Goal: Information Seeking & Learning: Learn about a topic

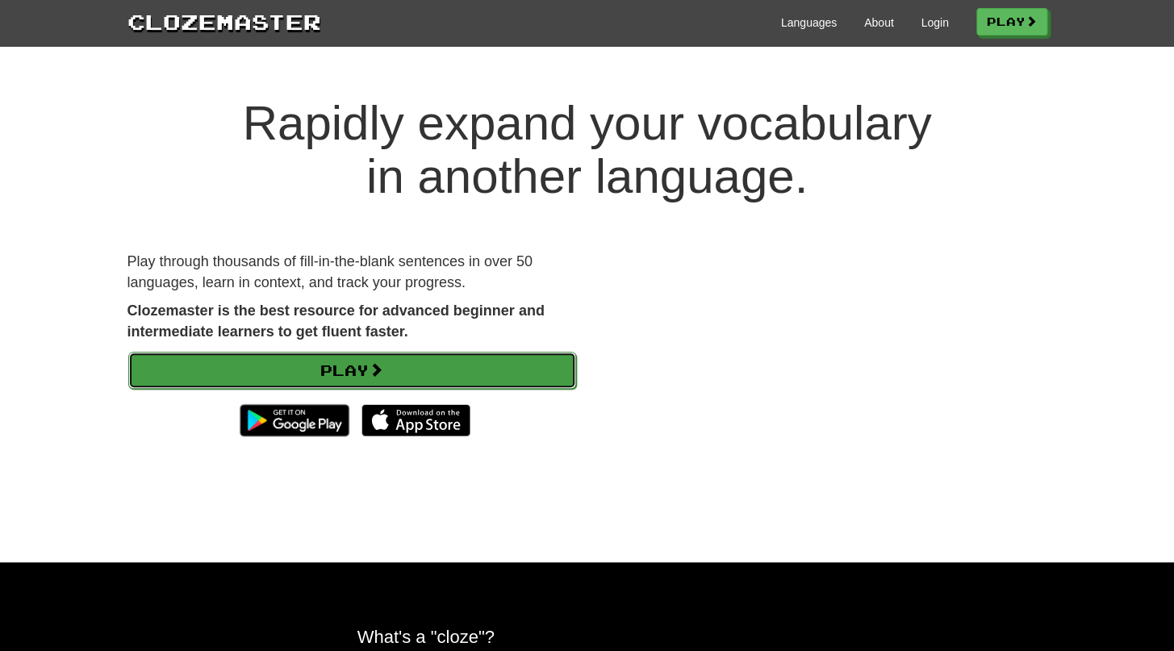
click at [511, 363] on link "Play" at bounding box center [352, 370] width 448 height 37
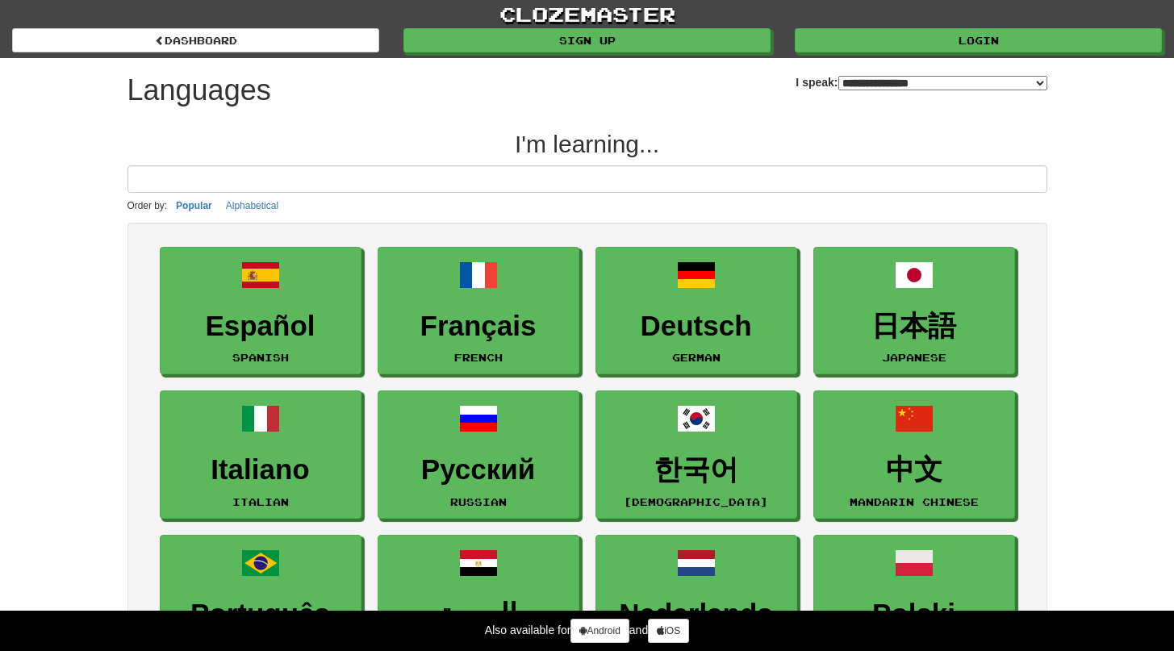
select select "*******"
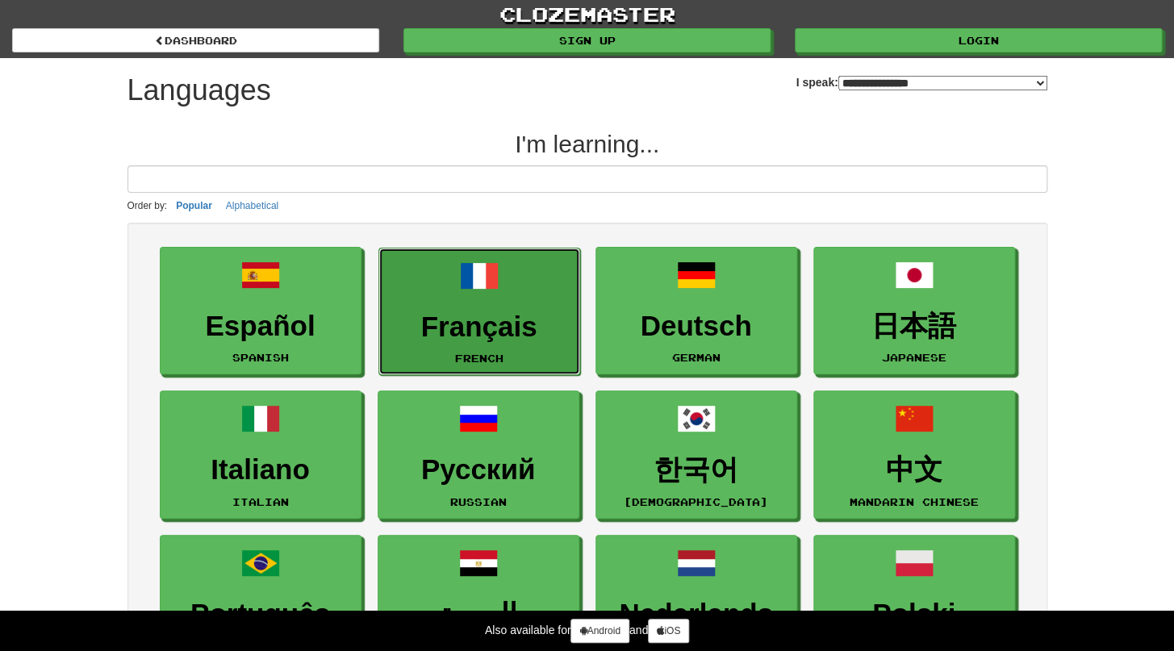
click at [514, 344] on link "Français French" at bounding box center [479, 312] width 202 height 128
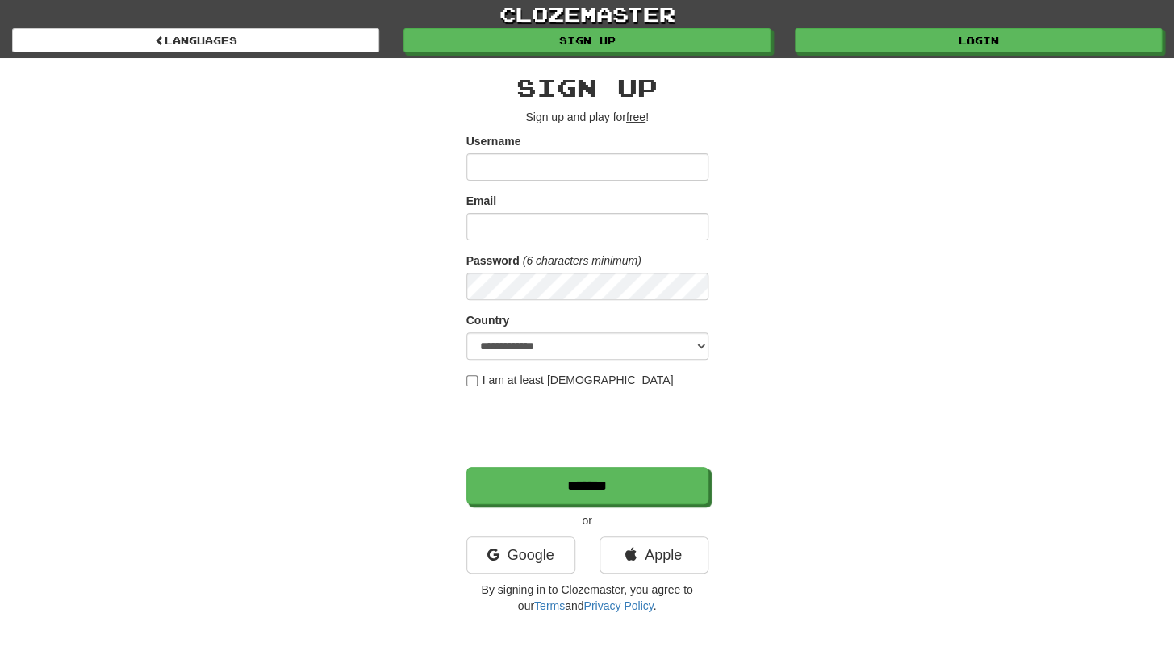
scroll to position [19, 0]
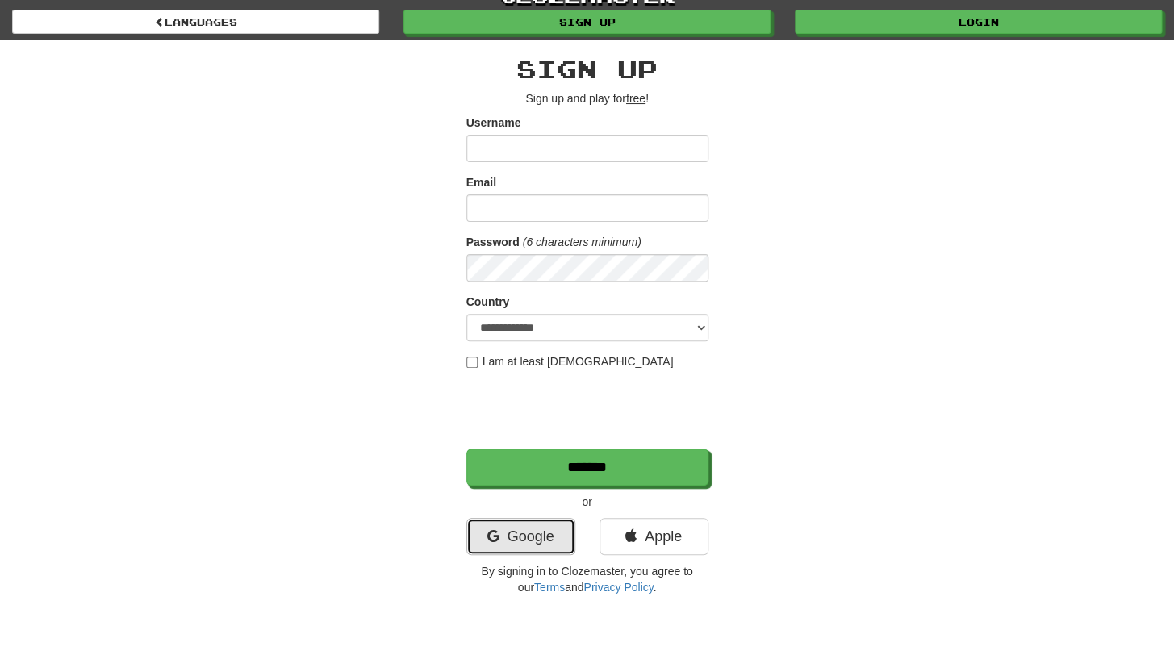
click at [530, 519] on link "Google" at bounding box center [520, 536] width 109 height 37
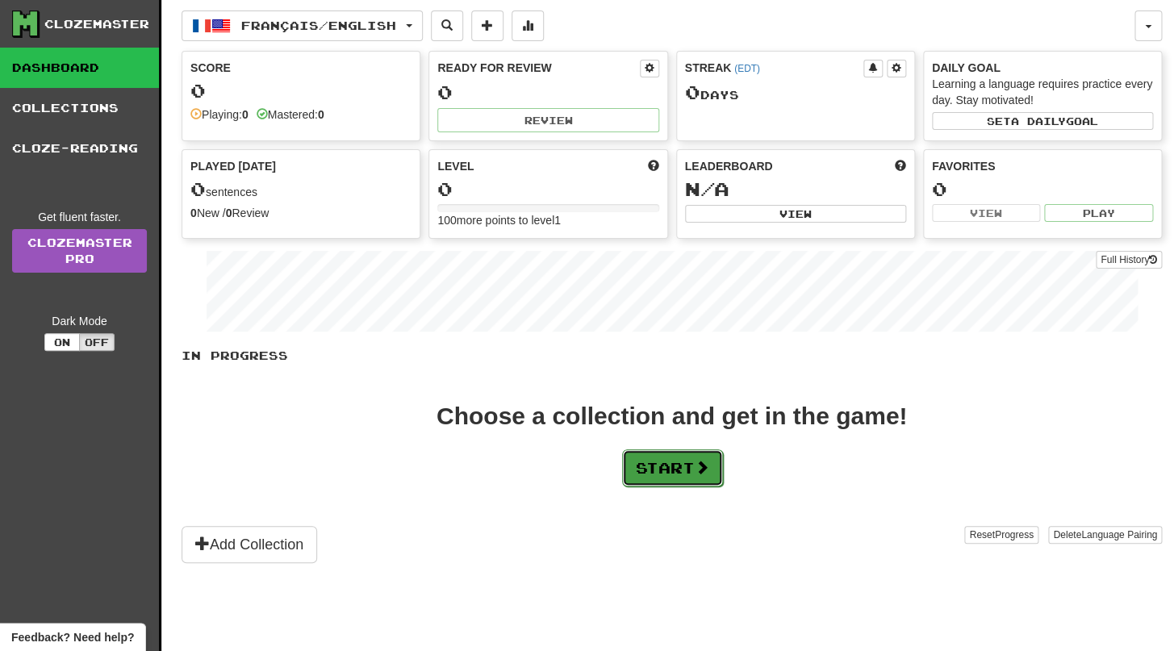
click at [715, 478] on button "Start" at bounding box center [672, 467] width 101 height 37
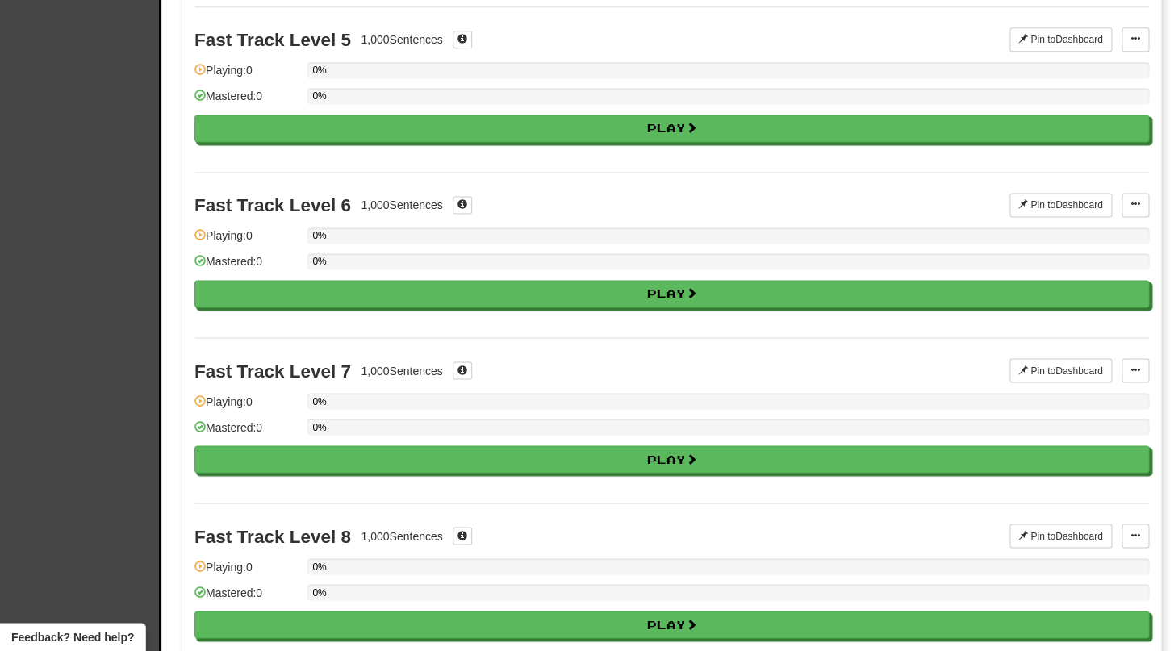
scroll to position [804, 0]
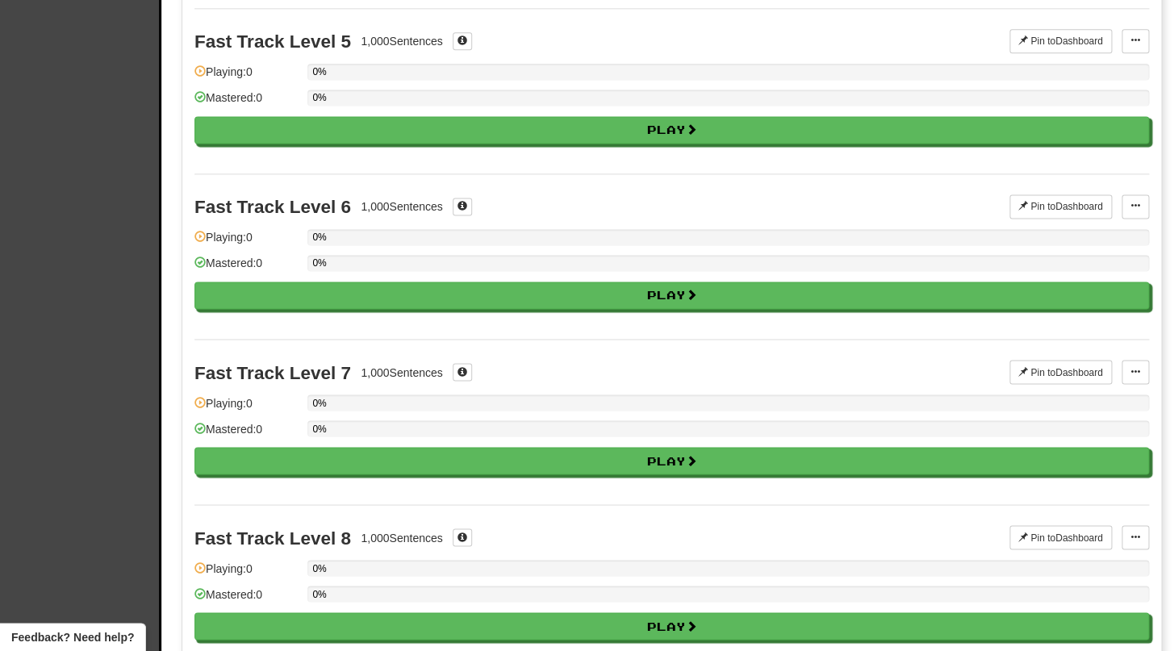
click at [540, 206] on div "Fast Track Level 6 1,000 Sentences" at bounding box center [601, 206] width 815 height 24
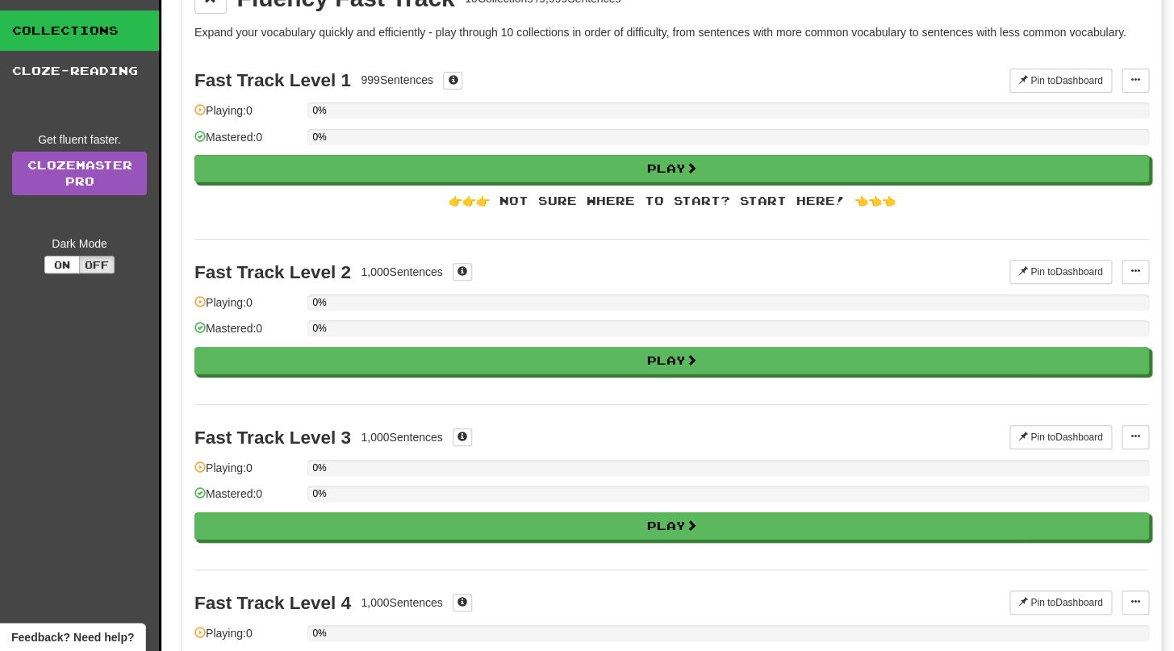
scroll to position [0, 0]
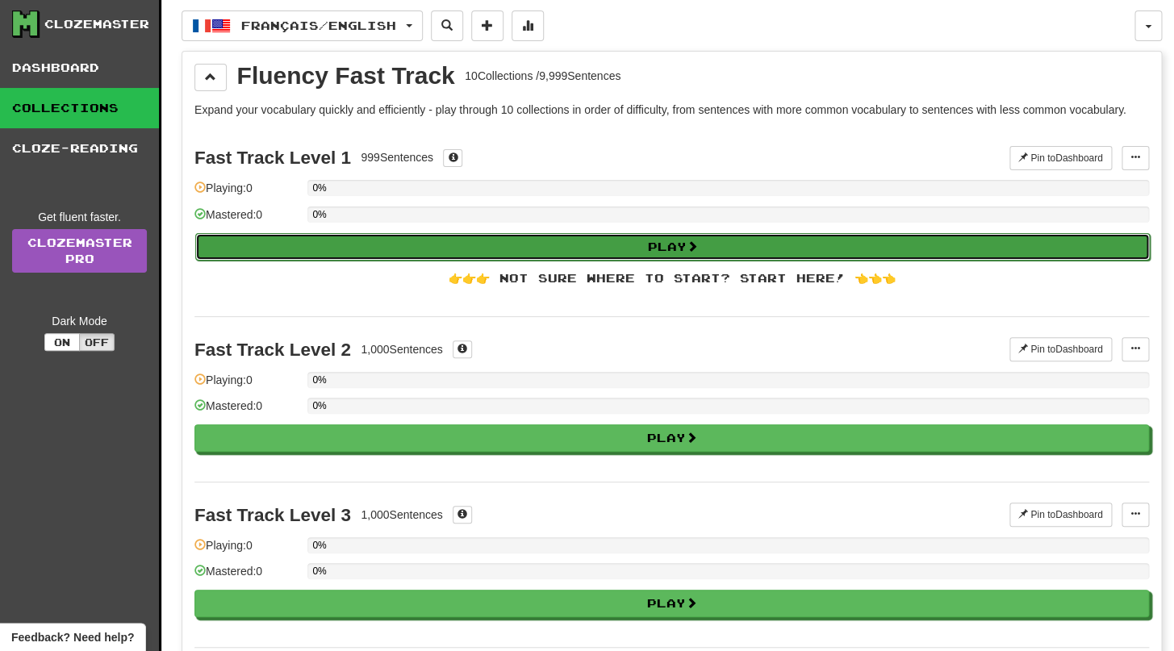
click at [786, 259] on button "Play" at bounding box center [672, 246] width 954 height 27
select select "**"
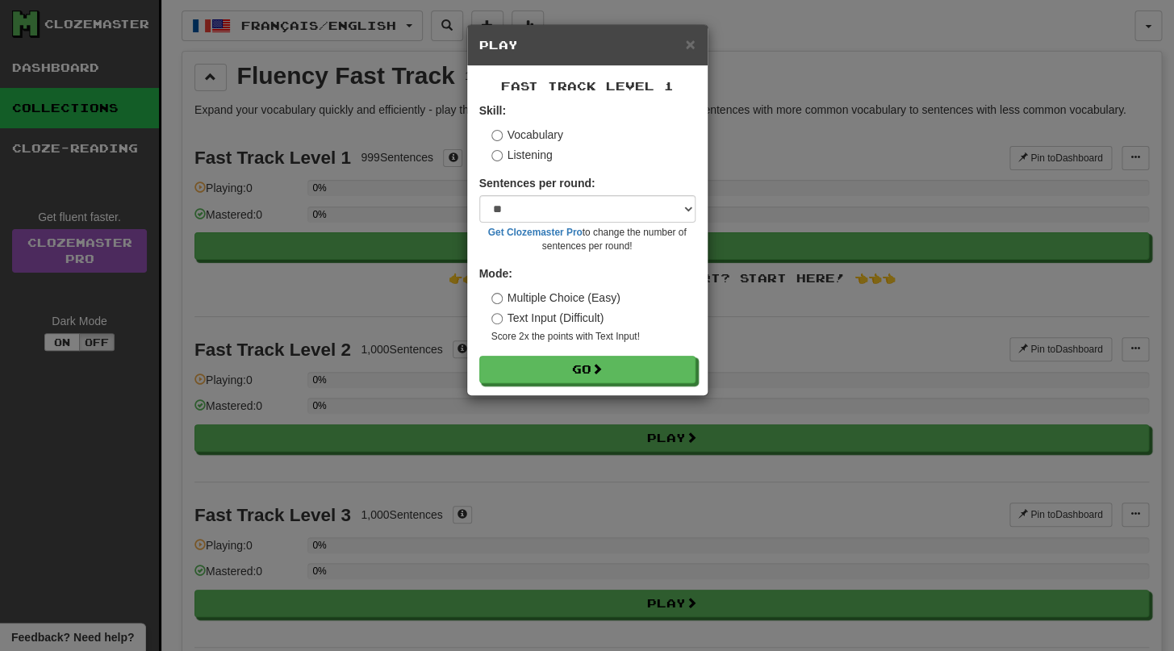
click at [544, 154] on label "Listening" at bounding box center [521, 155] width 61 height 16
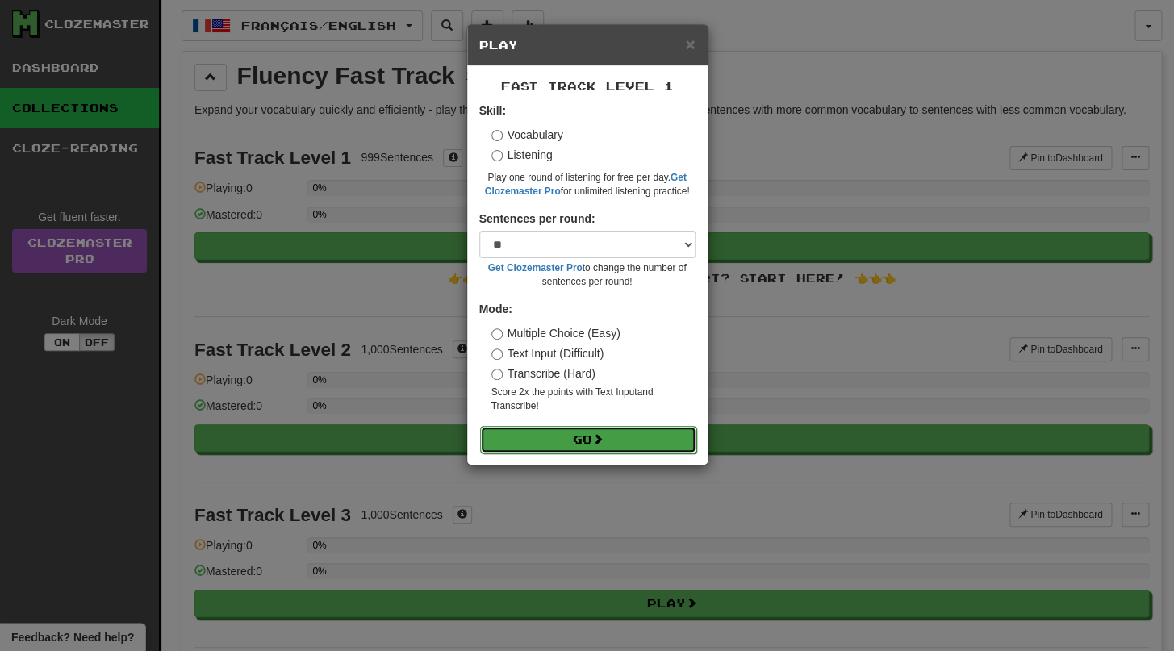
click at [566, 442] on button "Go" at bounding box center [588, 439] width 216 height 27
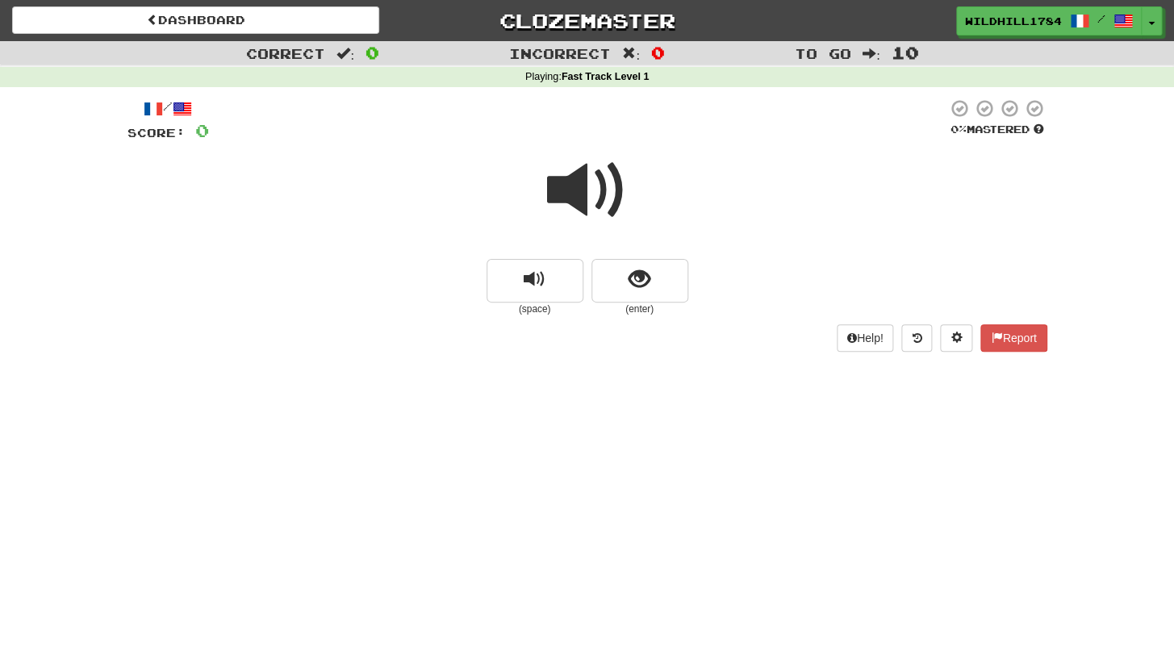
click at [589, 206] on span at bounding box center [587, 190] width 81 height 81
click at [589, 220] on span at bounding box center [587, 190] width 81 height 81
click at [584, 209] on span at bounding box center [587, 190] width 81 height 81
click at [615, 268] on button "show sentence" at bounding box center [639, 281] width 97 height 44
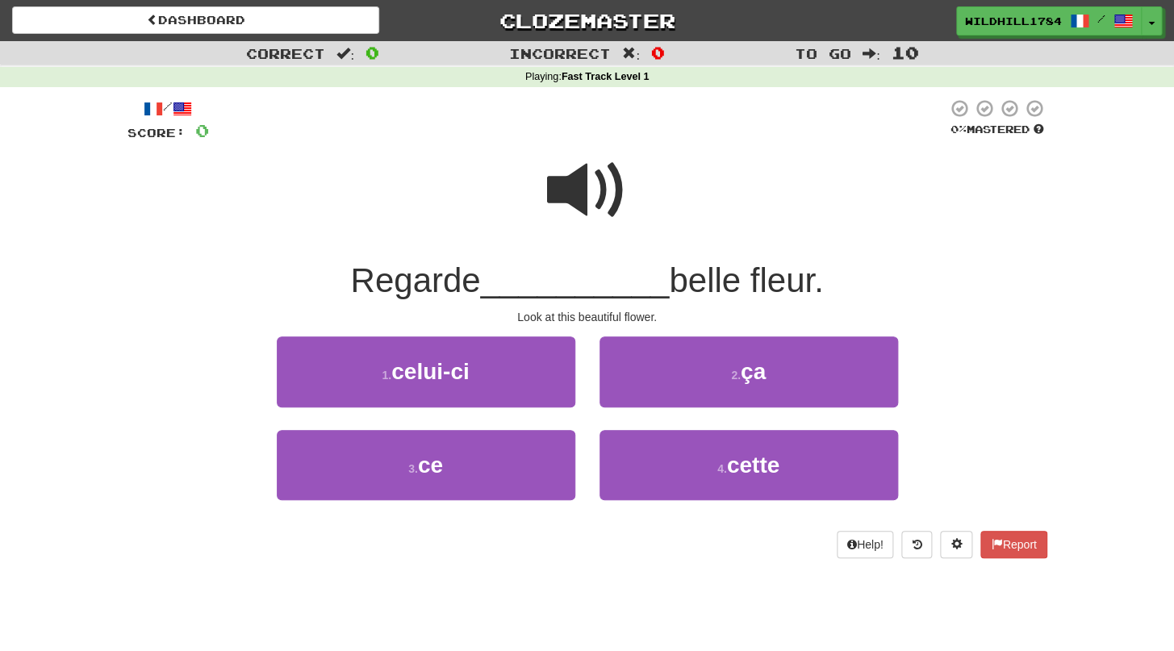
click at [569, 205] on span at bounding box center [587, 190] width 81 height 81
click at [571, 204] on span at bounding box center [587, 190] width 81 height 81
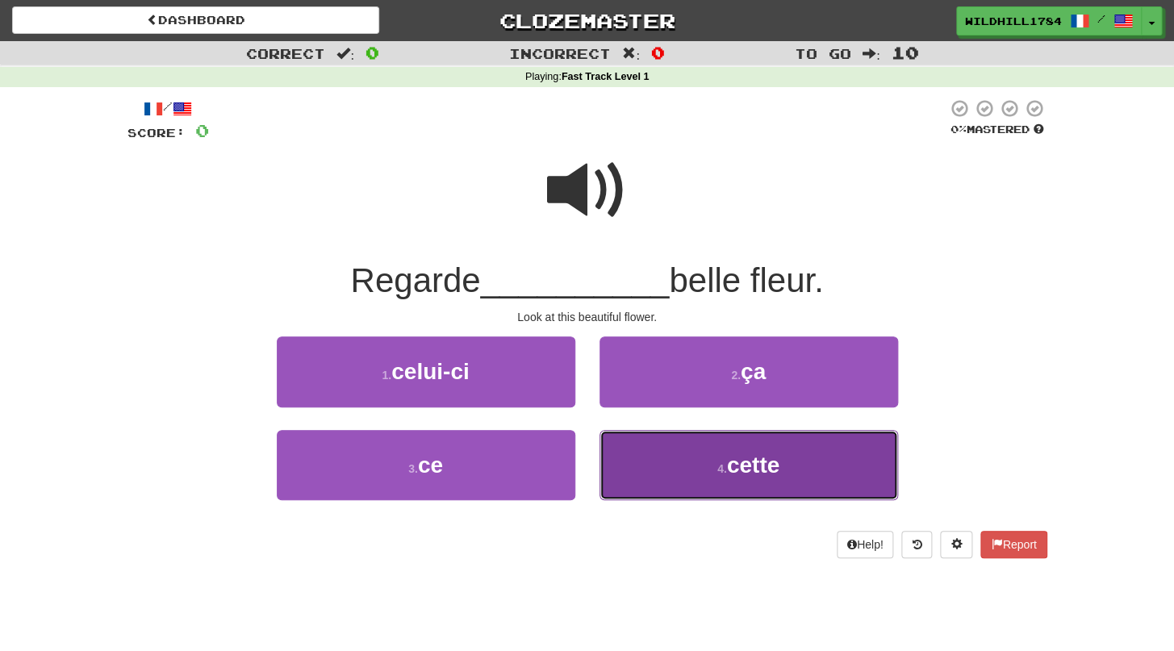
click at [629, 464] on button "4 . cette" at bounding box center [748, 465] width 298 height 70
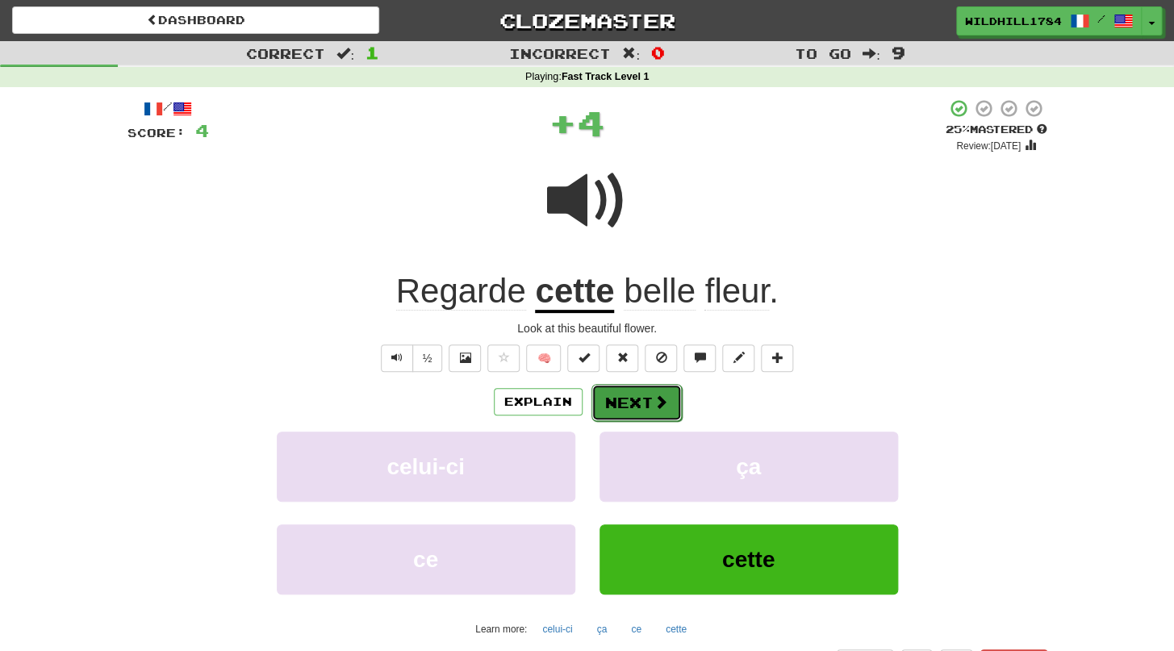
click at [640, 401] on button "Next" at bounding box center [636, 402] width 90 height 37
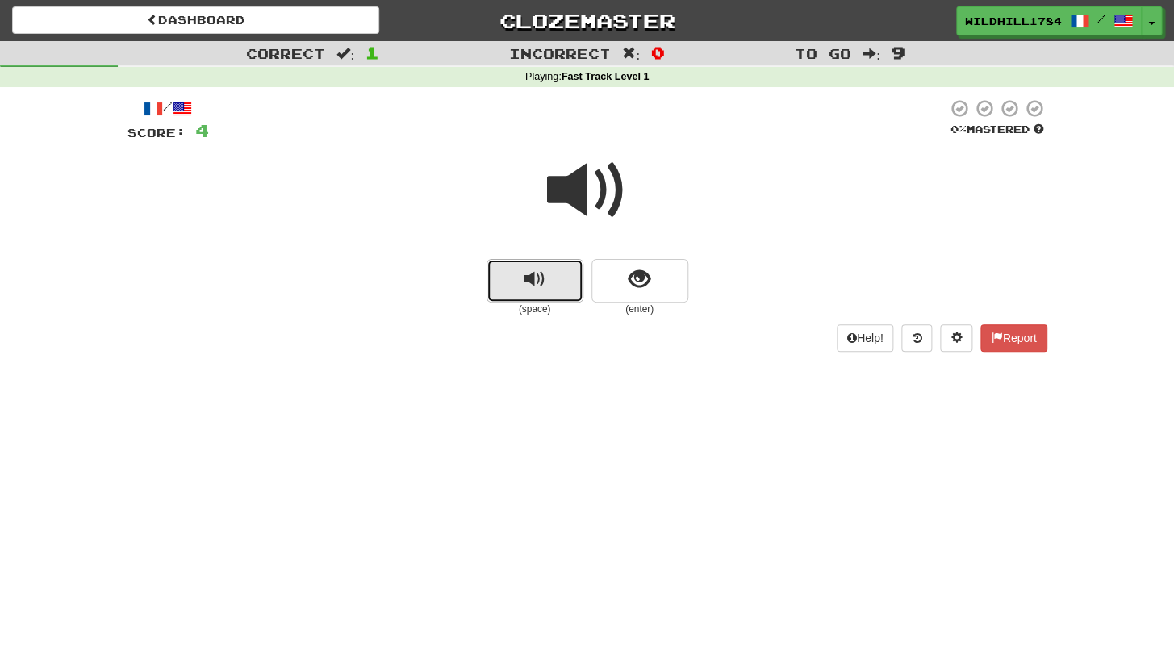
click at [558, 287] on button "replay audio" at bounding box center [534, 281] width 97 height 44
click at [624, 286] on button "show sentence" at bounding box center [639, 281] width 97 height 44
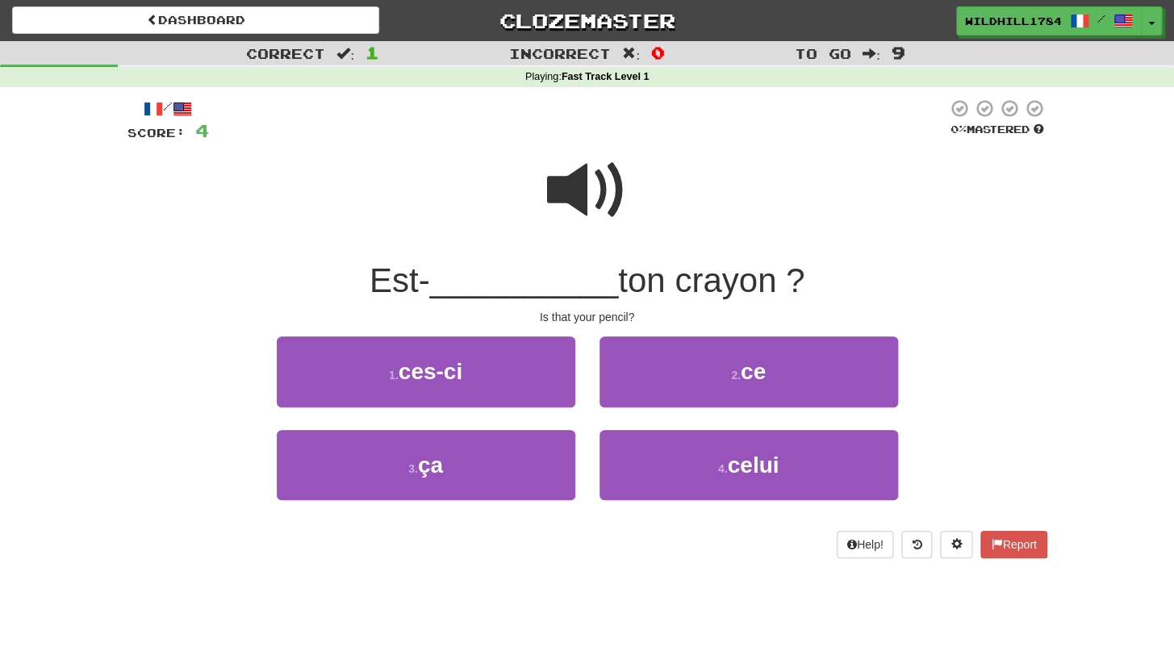
click at [598, 201] on span at bounding box center [587, 190] width 81 height 81
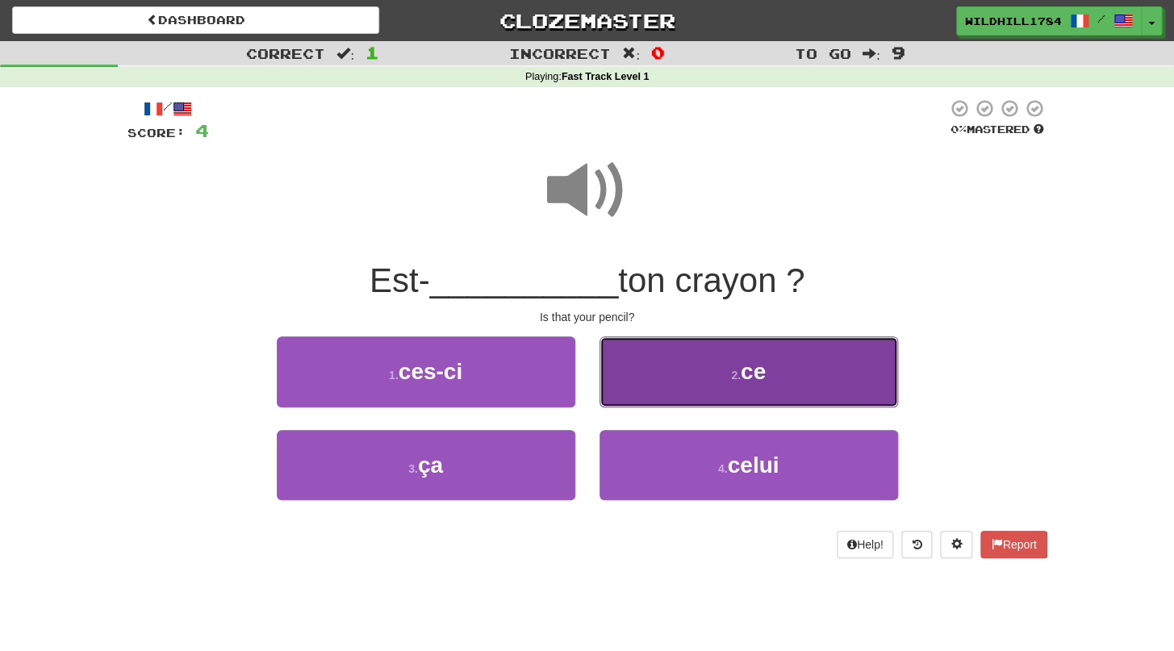
click at [679, 353] on button "2 . ce" at bounding box center [748, 371] width 298 height 70
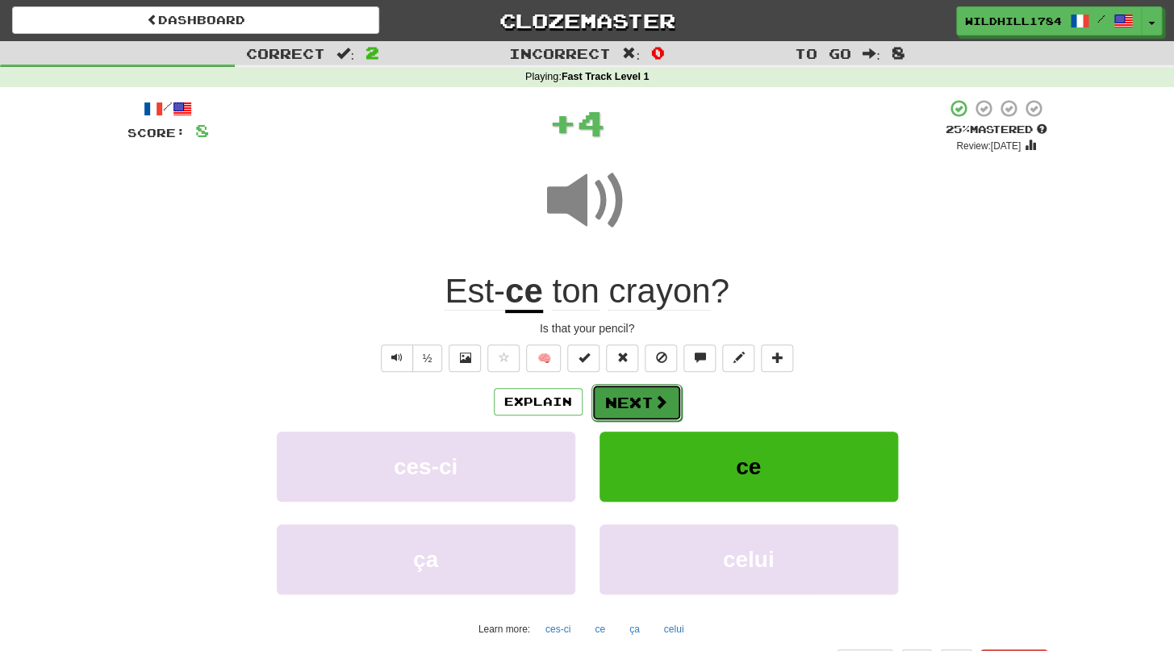
click at [670, 407] on button "Next" at bounding box center [636, 402] width 90 height 37
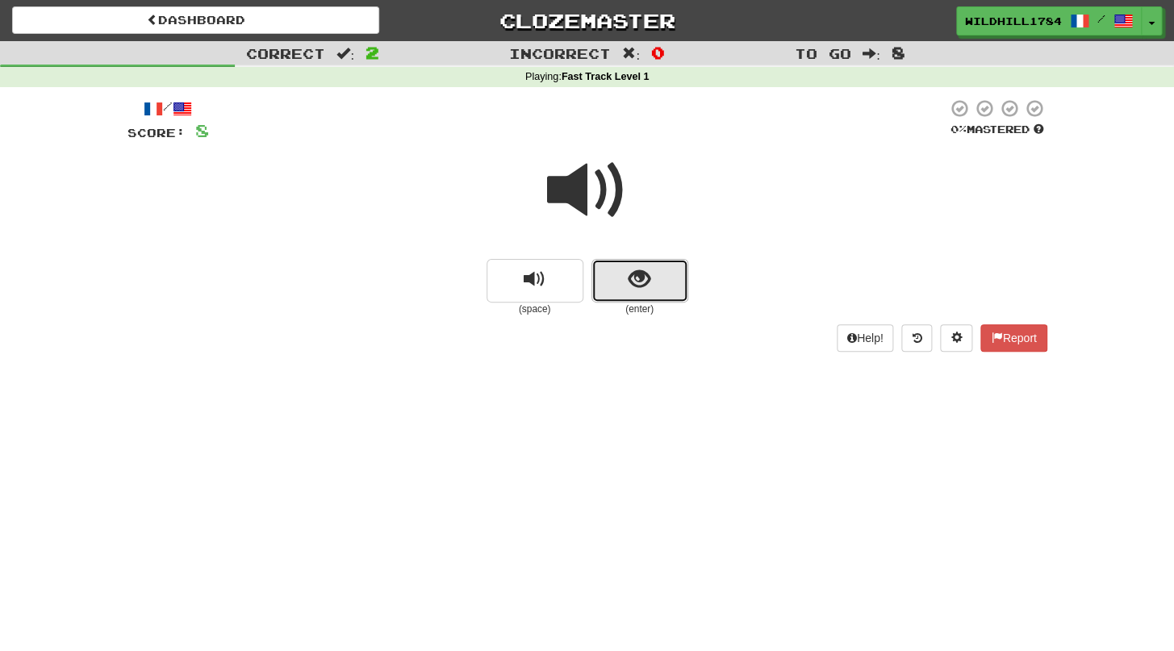
click at [626, 286] on button "show sentence" at bounding box center [639, 281] width 97 height 44
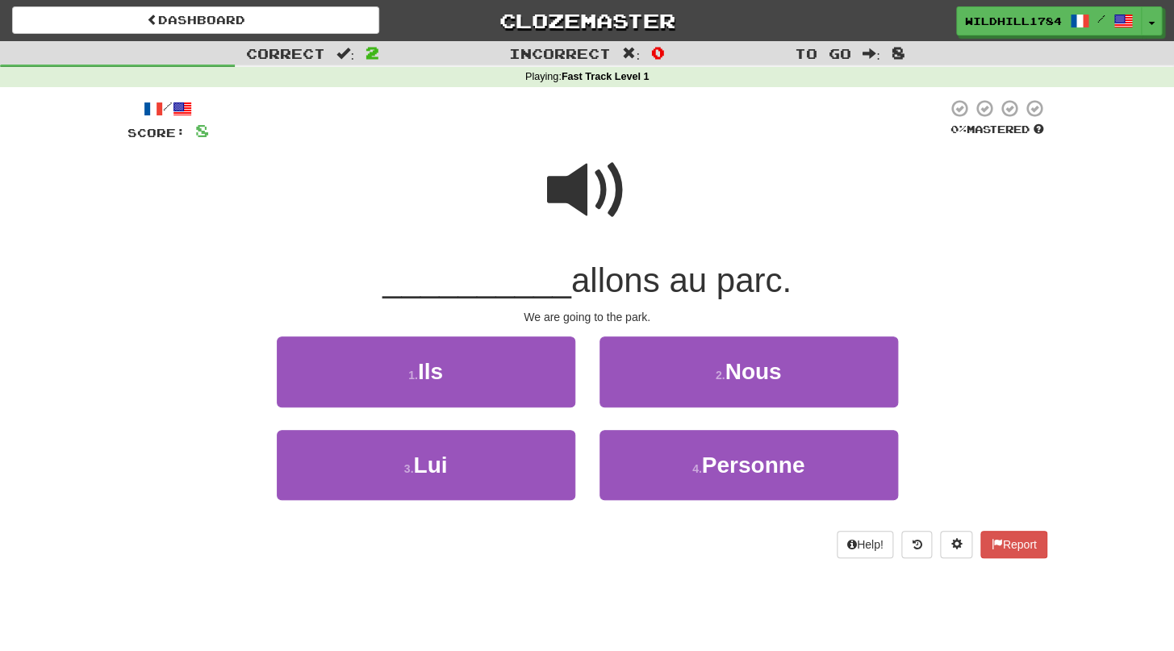
click at [586, 198] on span at bounding box center [587, 190] width 81 height 81
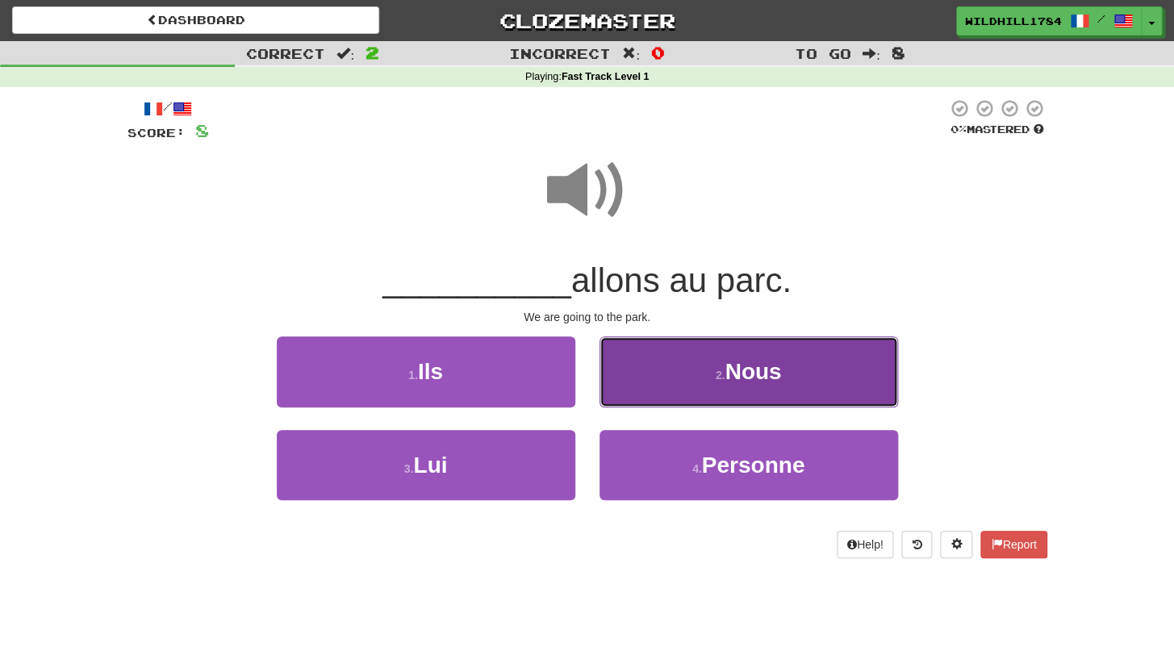
click at [640, 377] on button "2 . Nous" at bounding box center [748, 371] width 298 height 70
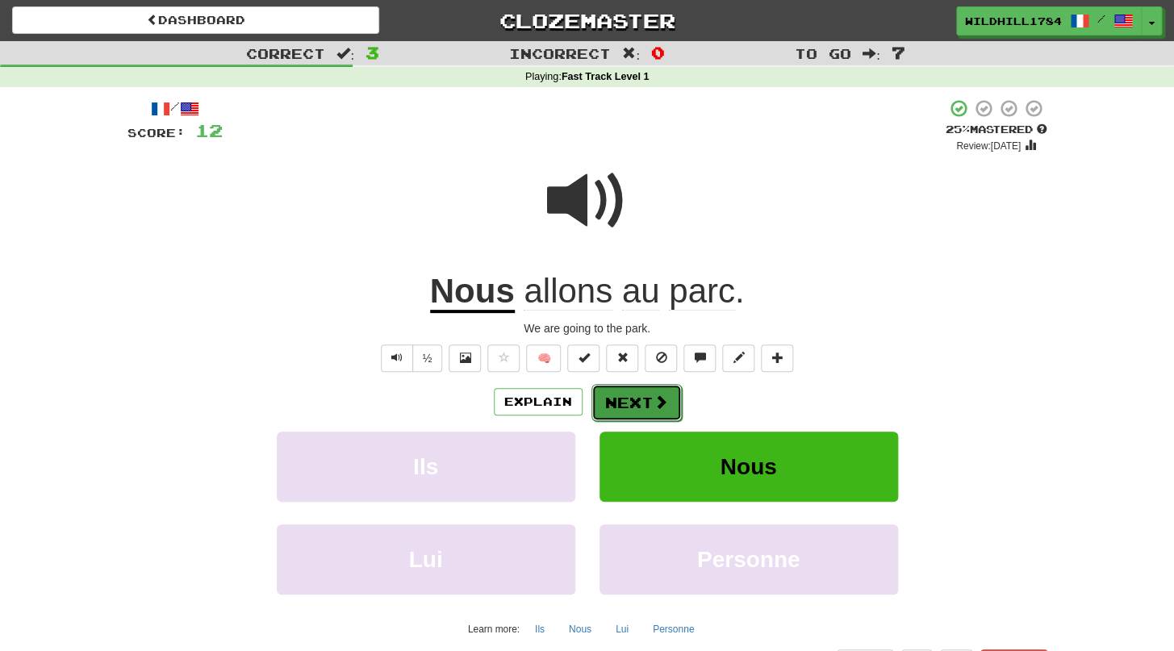
click at [639, 407] on button "Next" at bounding box center [636, 402] width 90 height 37
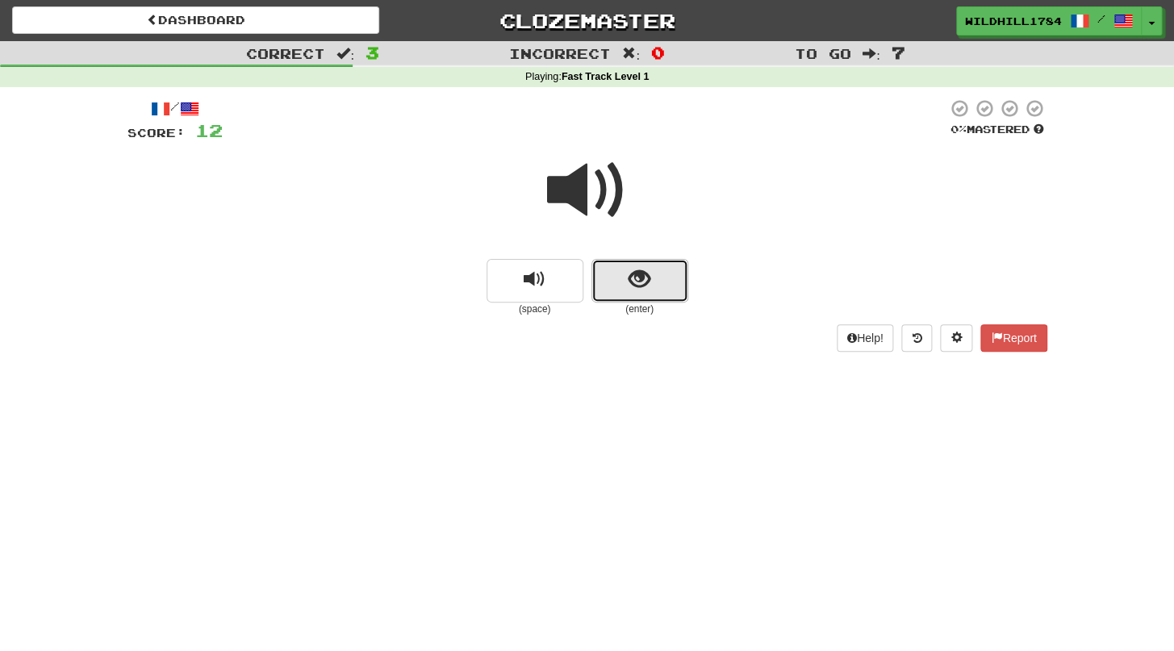
click at [624, 302] on button "show sentence" at bounding box center [639, 281] width 97 height 44
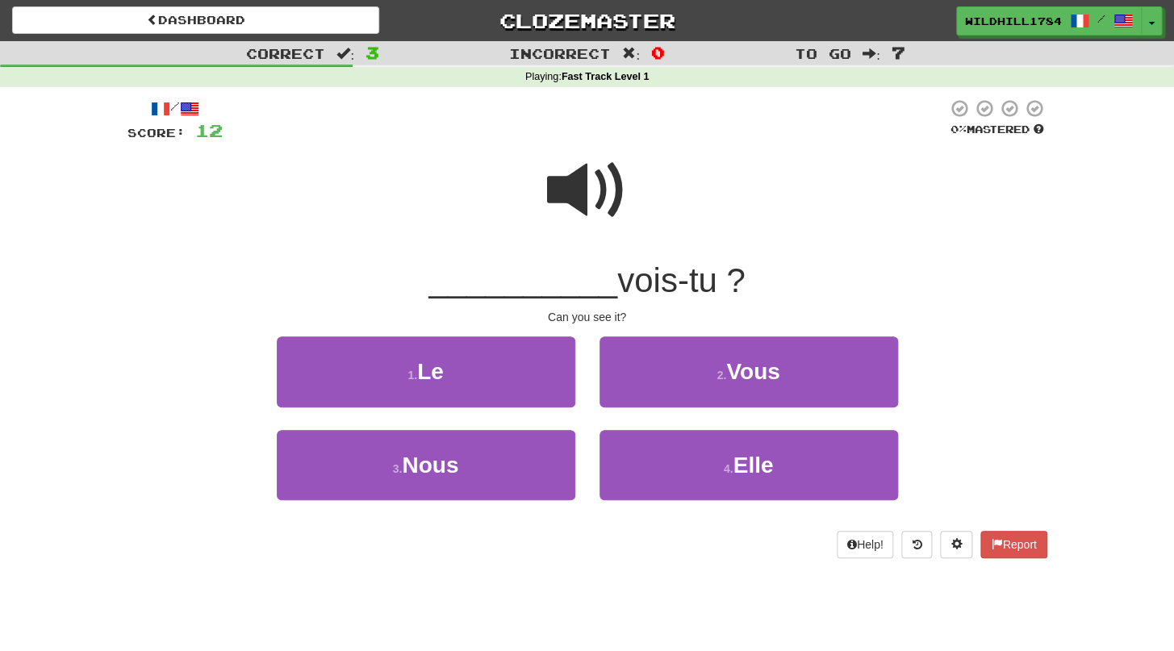
click at [598, 194] on span at bounding box center [587, 190] width 81 height 81
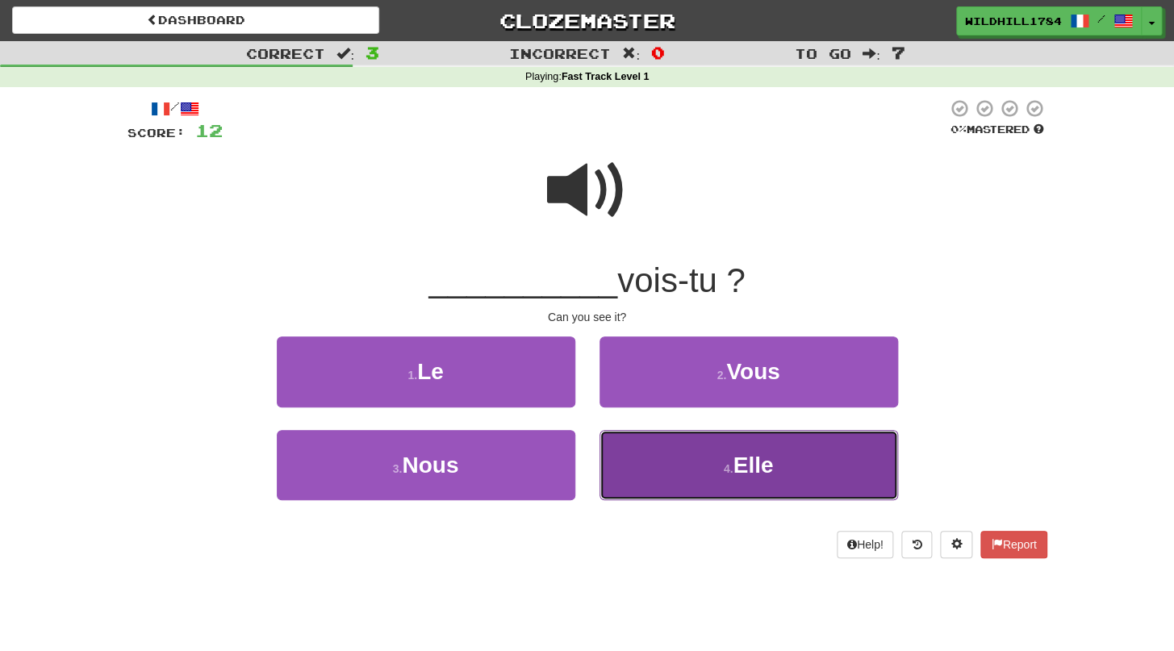
click at [632, 478] on button "4 . Elle" at bounding box center [748, 465] width 298 height 70
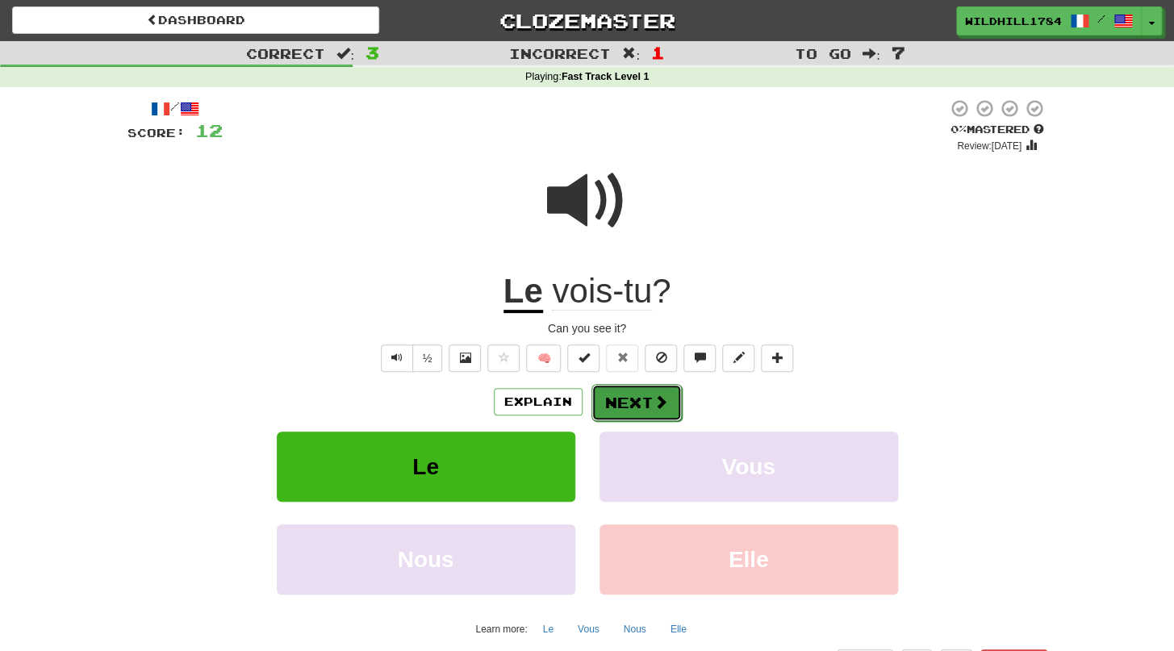
click at [653, 407] on span at bounding box center [660, 401] width 15 height 15
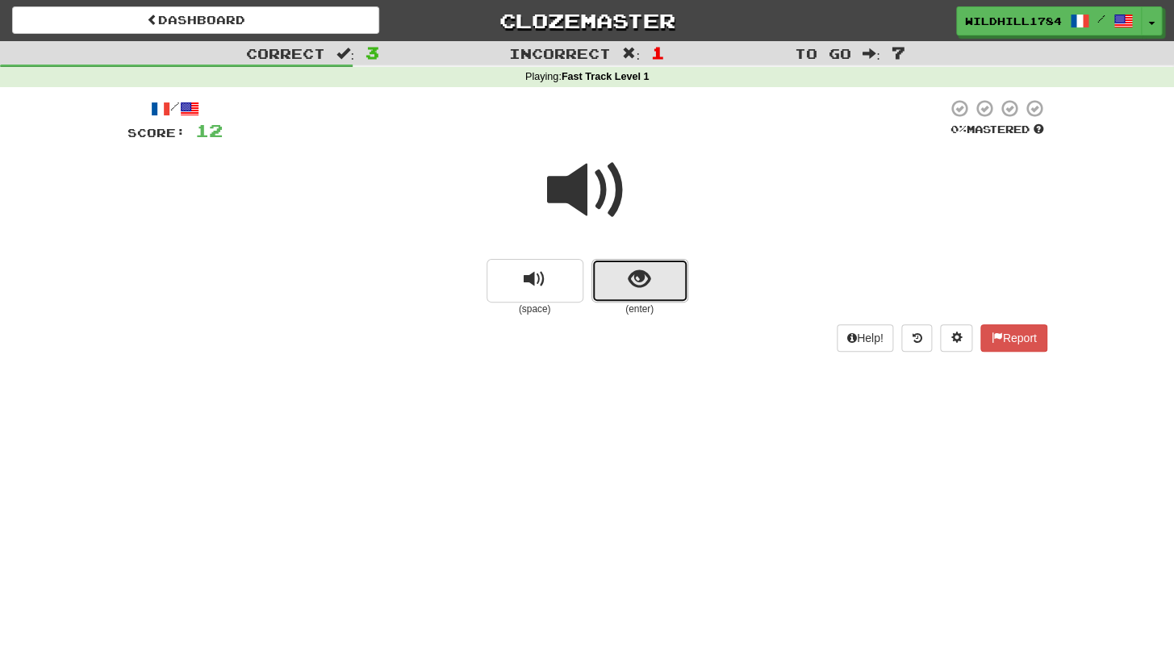
click at [686, 271] on button "show sentence" at bounding box center [639, 281] width 97 height 44
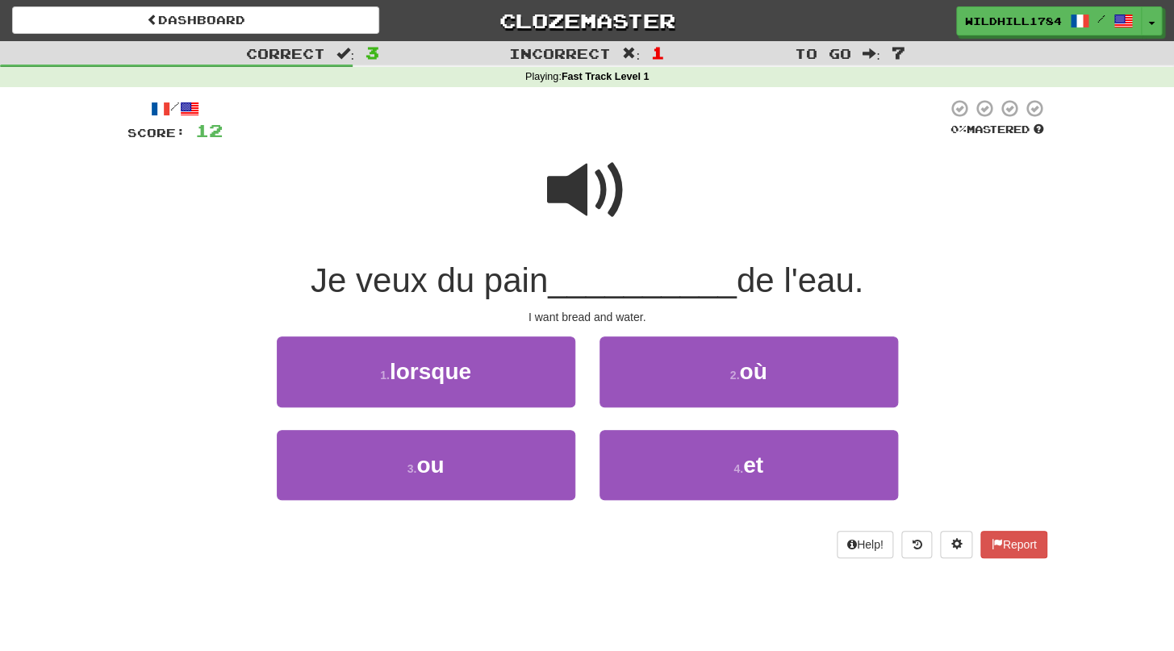
click at [592, 174] on span at bounding box center [587, 190] width 81 height 81
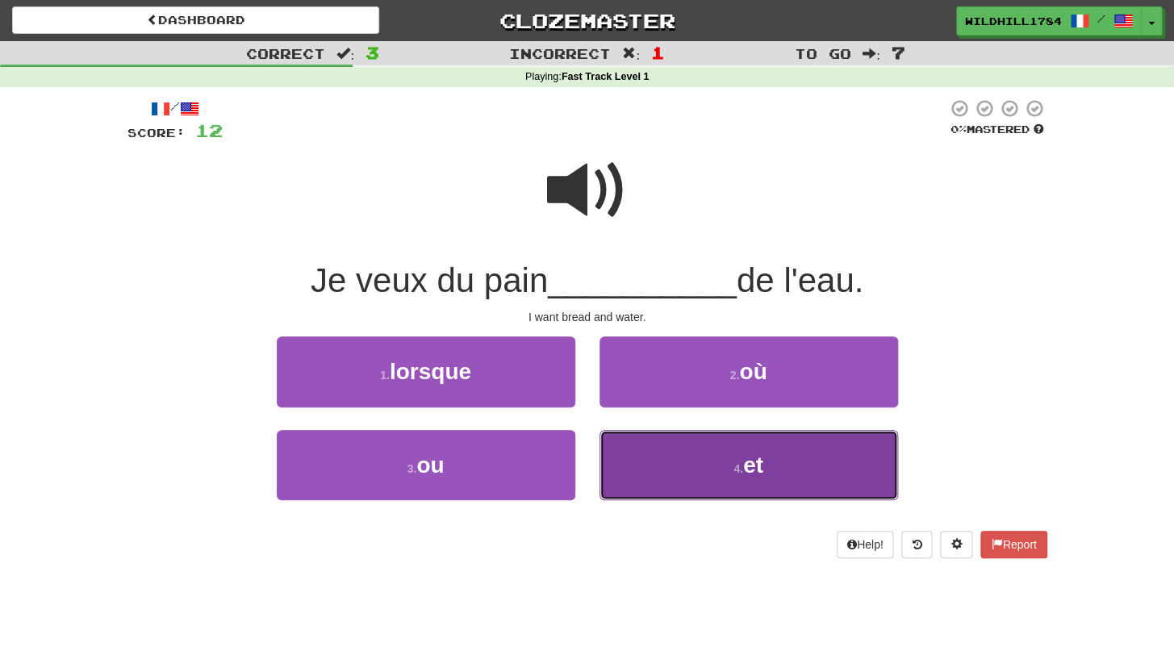
click at [641, 460] on button "4 . et" at bounding box center [748, 465] width 298 height 70
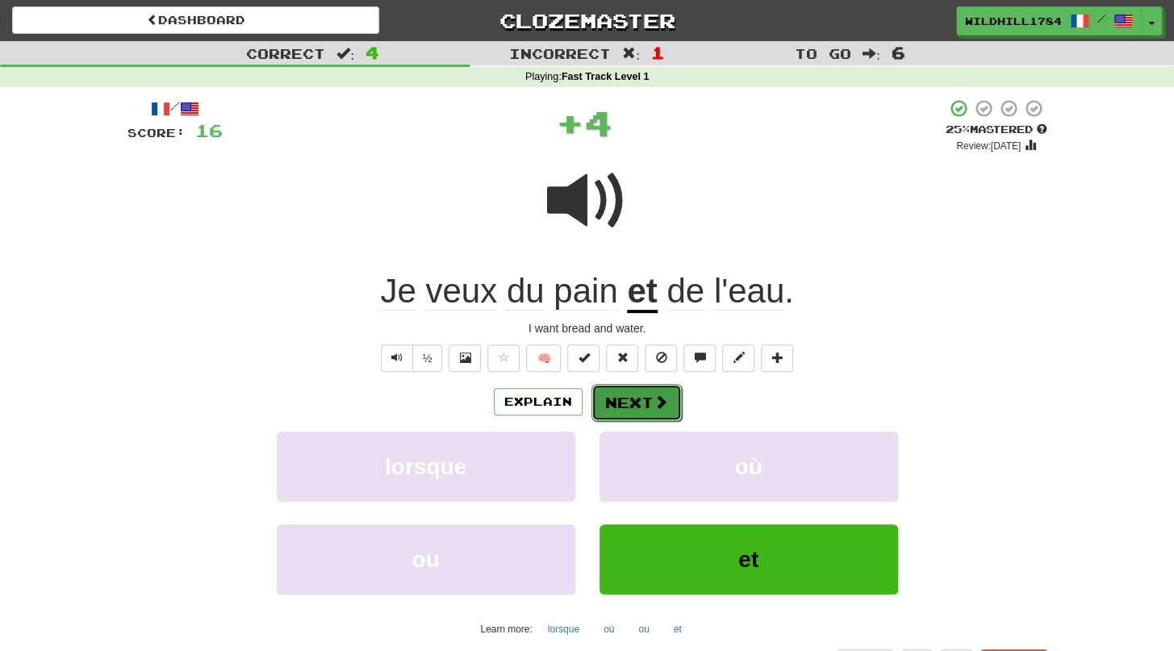
click at [647, 391] on button "Next" at bounding box center [636, 402] width 90 height 37
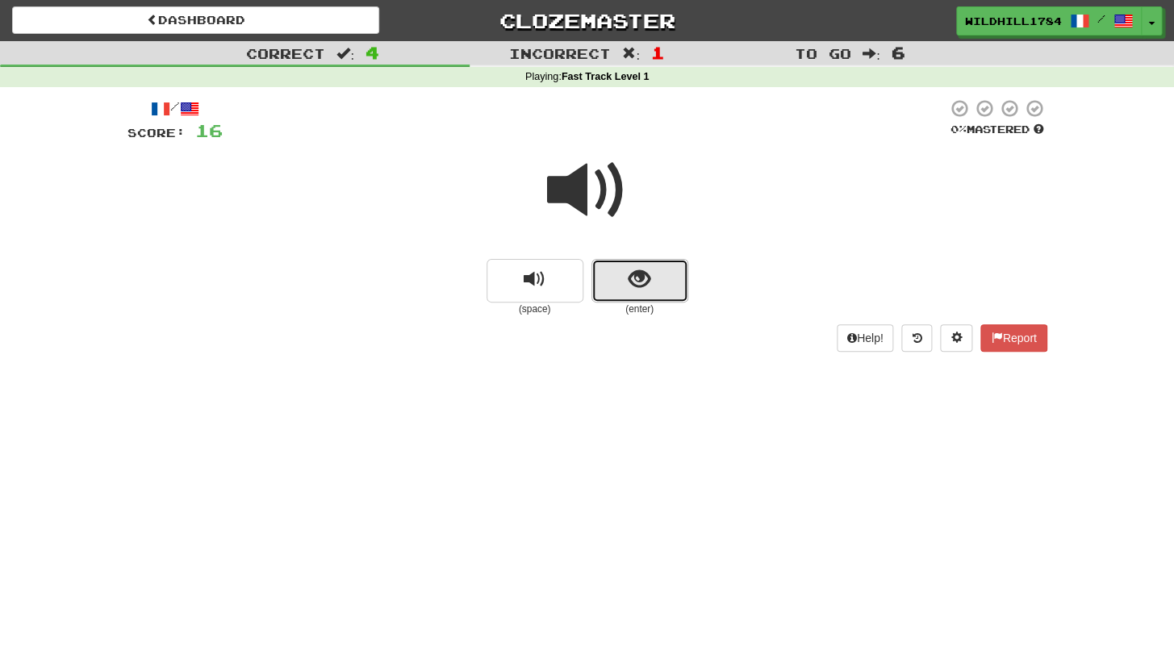
click at [662, 301] on button "show sentence" at bounding box center [639, 281] width 97 height 44
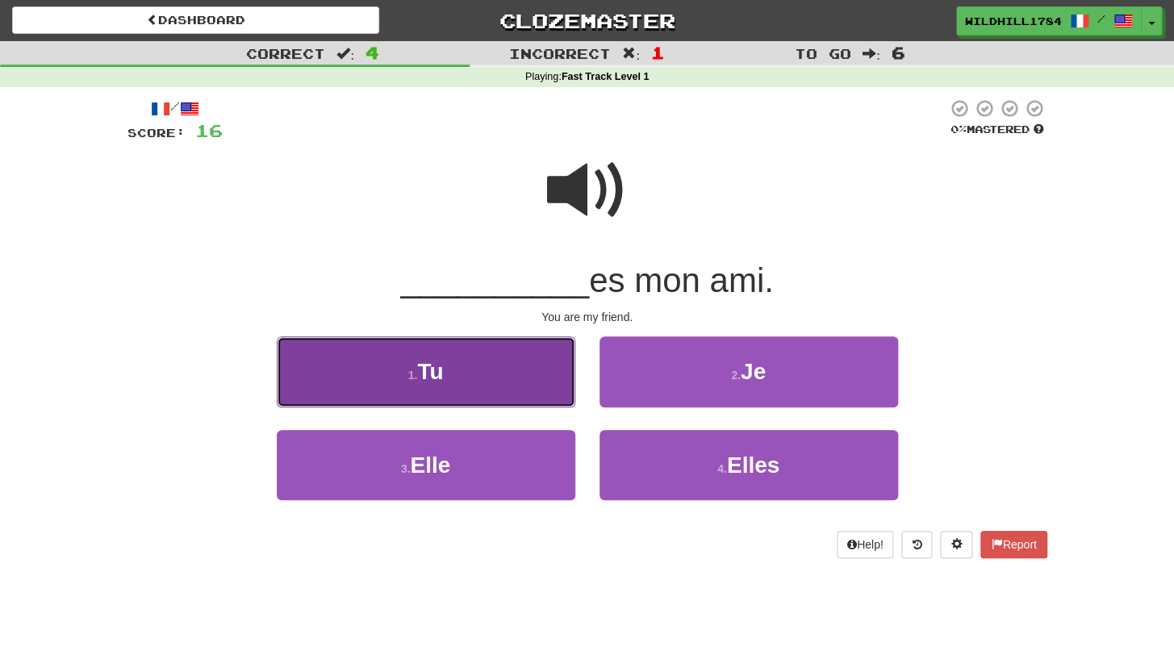
click at [542, 390] on button "1 . Tu" at bounding box center [426, 371] width 298 height 70
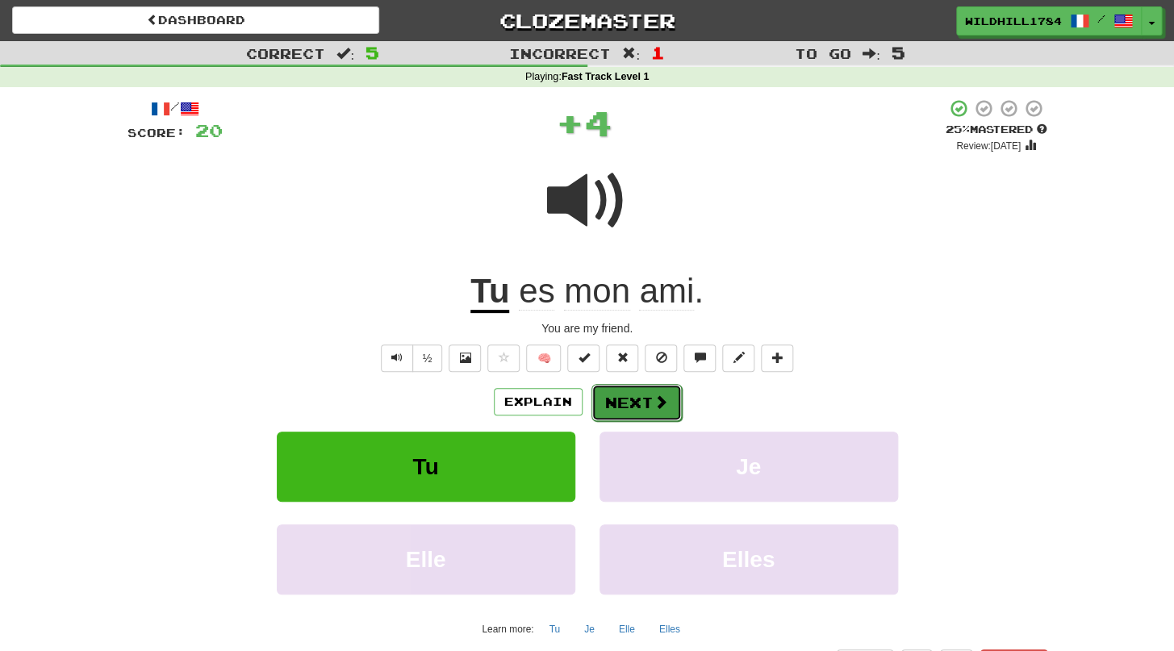
click at [644, 411] on button "Next" at bounding box center [636, 402] width 90 height 37
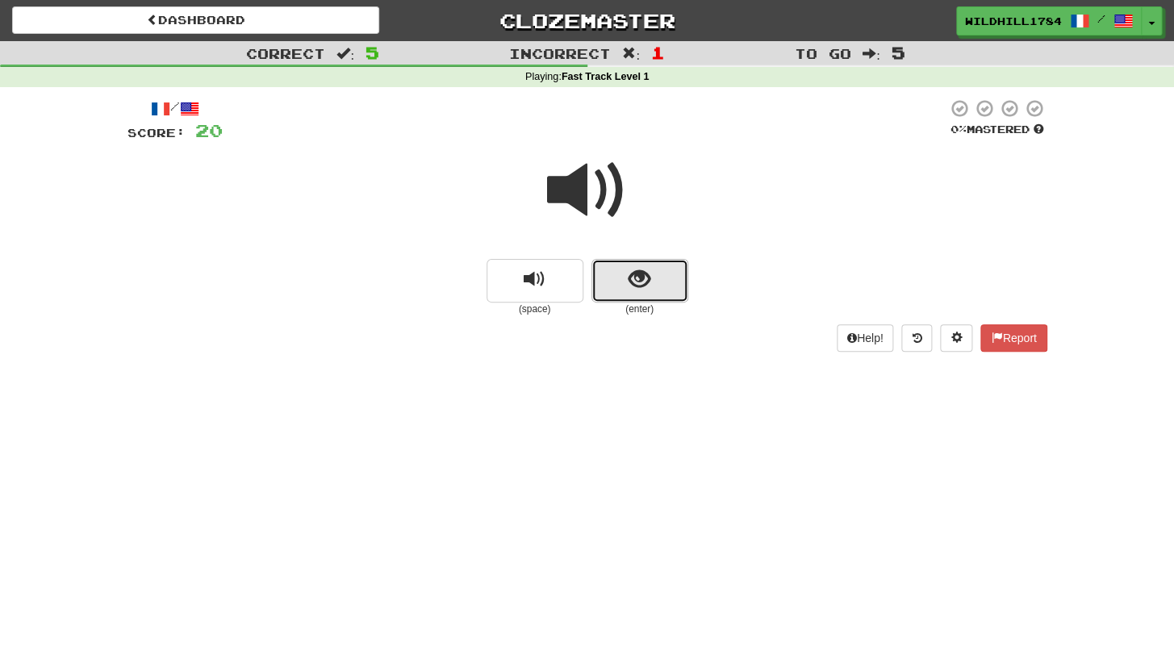
click at [647, 302] on button "show sentence" at bounding box center [639, 281] width 97 height 44
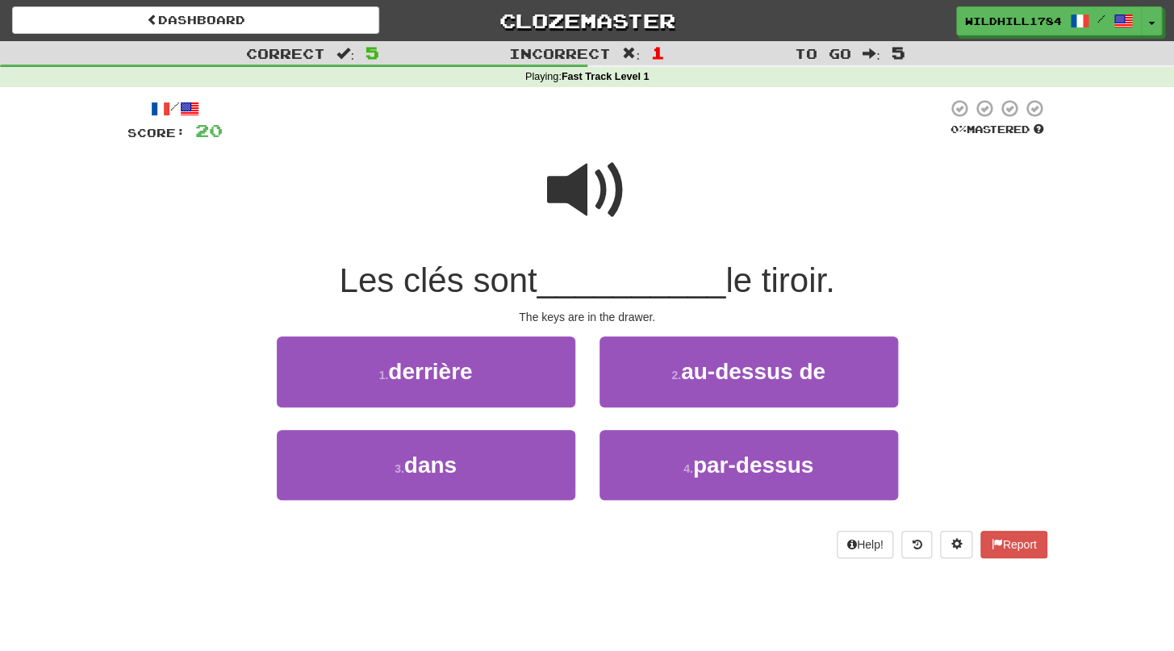
click at [579, 193] on span at bounding box center [587, 190] width 81 height 81
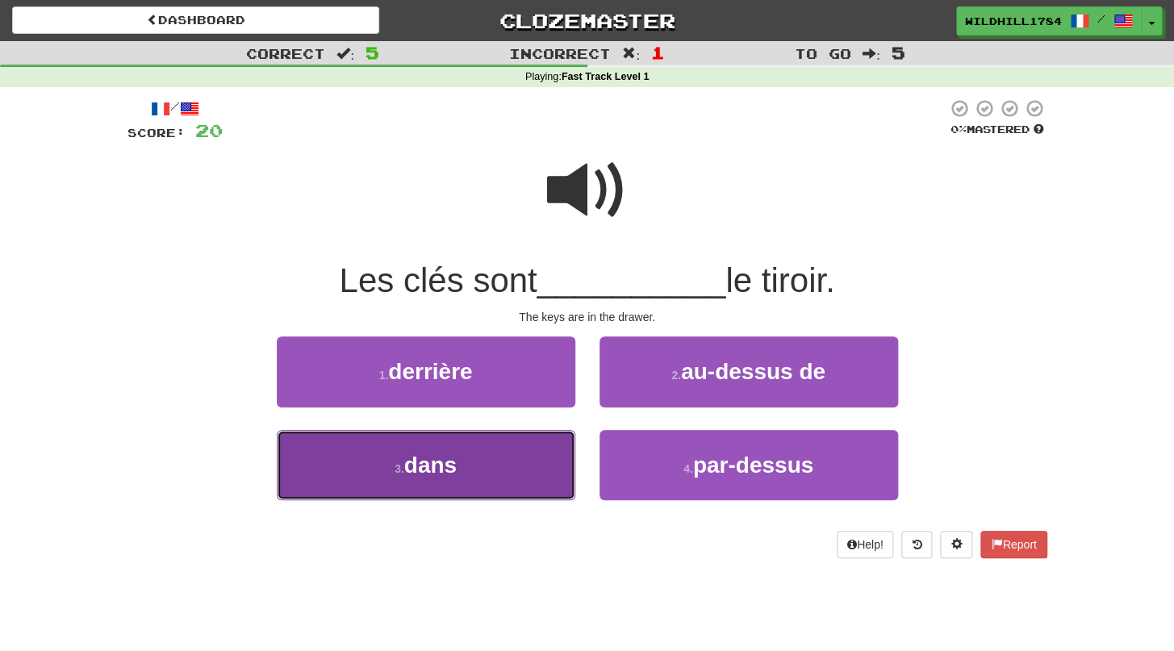
click at [479, 437] on button "3 . dans" at bounding box center [426, 465] width 298 height 70
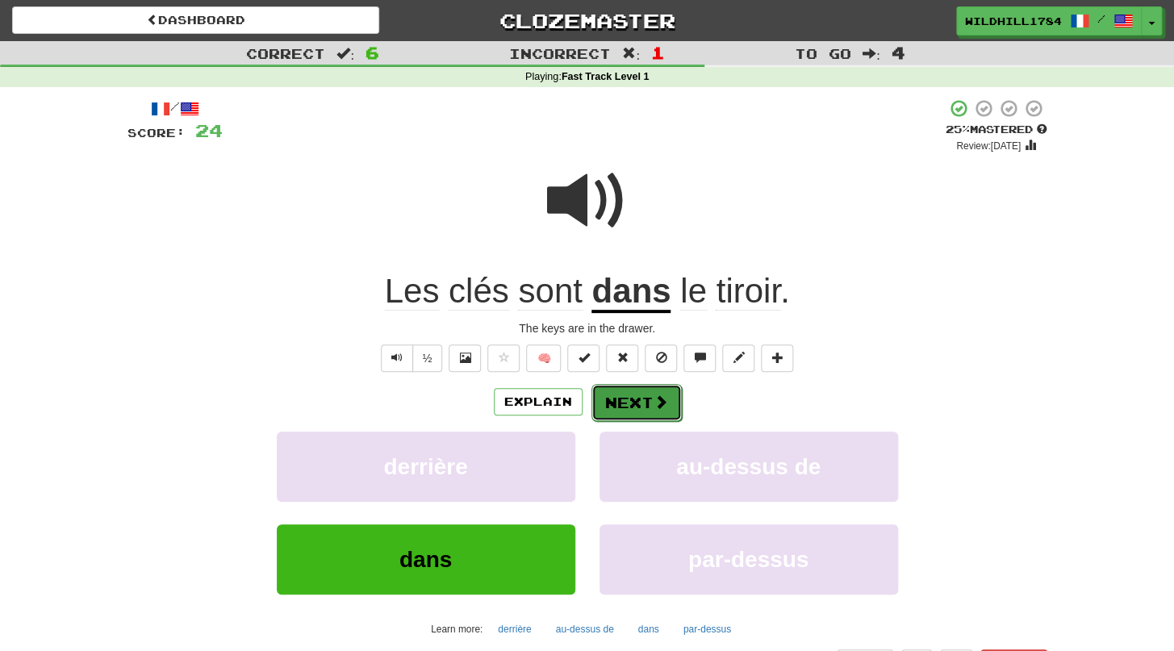
click at [617, 400] on button "Next" at bounding box center [636, 402] width 90 height 37
